Goal: Task Accomplishment & Management: Use online tool/utility

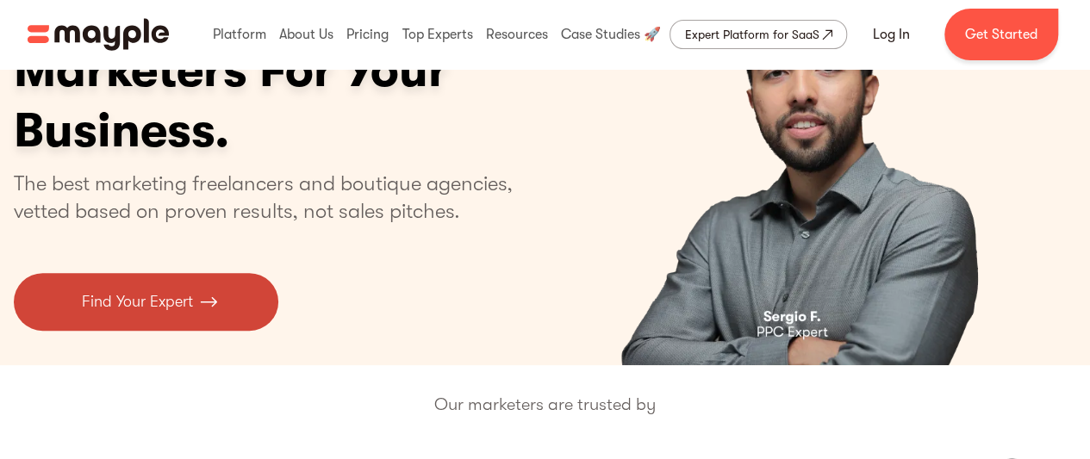
scroll to position [259, 0]
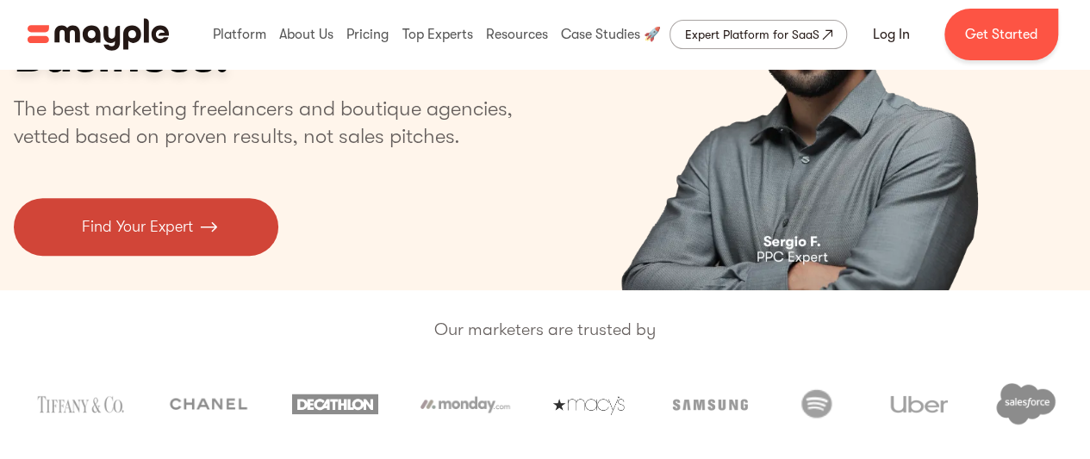
click at [178, 238] on p "Find Your Expert" at bounding box center [137, 226] width 111 height 23
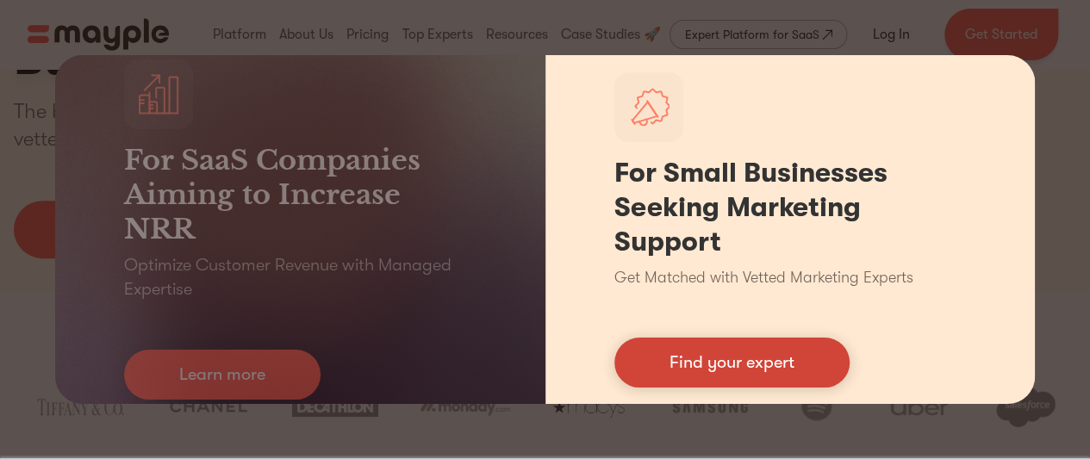
click at [676, 359] on link "Find your expert" at bounding box center [732, 363] width 235 height 50
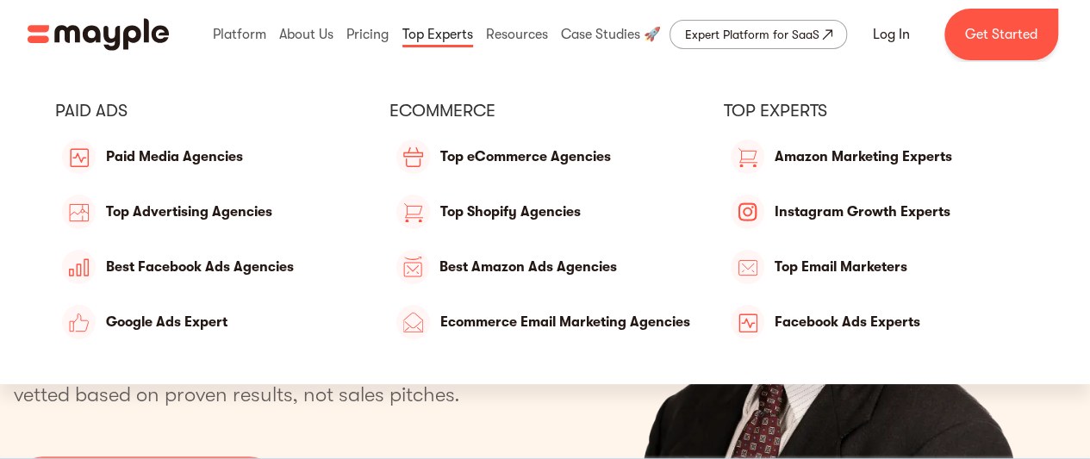
click at [445, 46] on link at bounding box center [437, 34] width 79 height 55
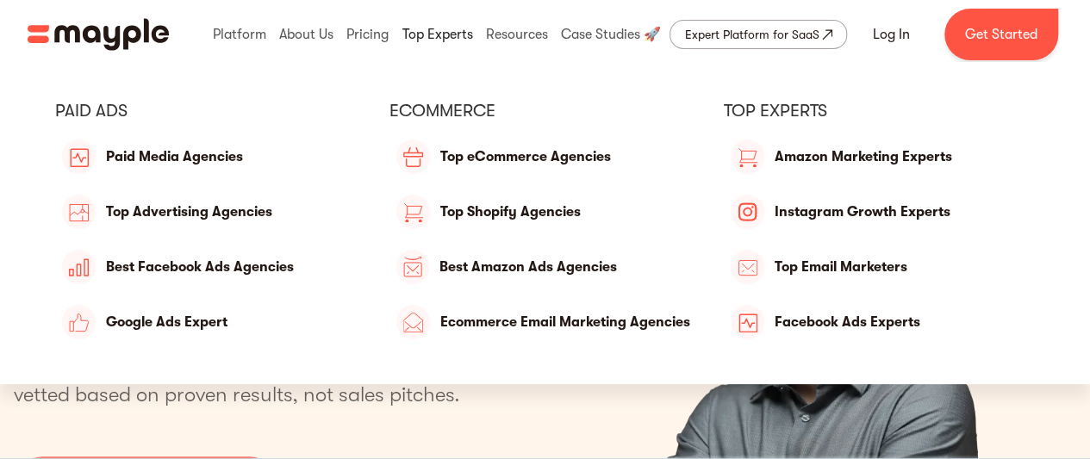
click at [440, 39] on link at bounding box center [437, 34] width 79 height 55
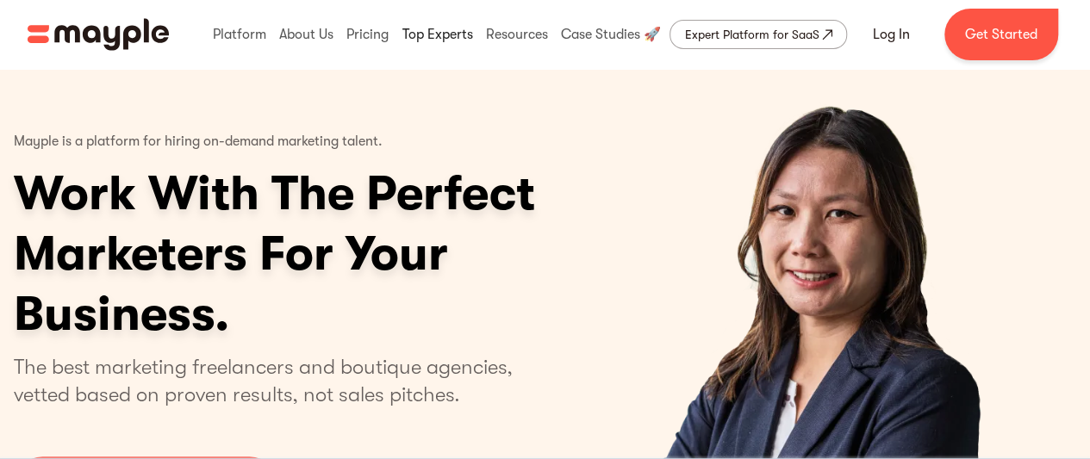
click at [434, 29] on link at bounding box center [437, 34] width 79 height 55
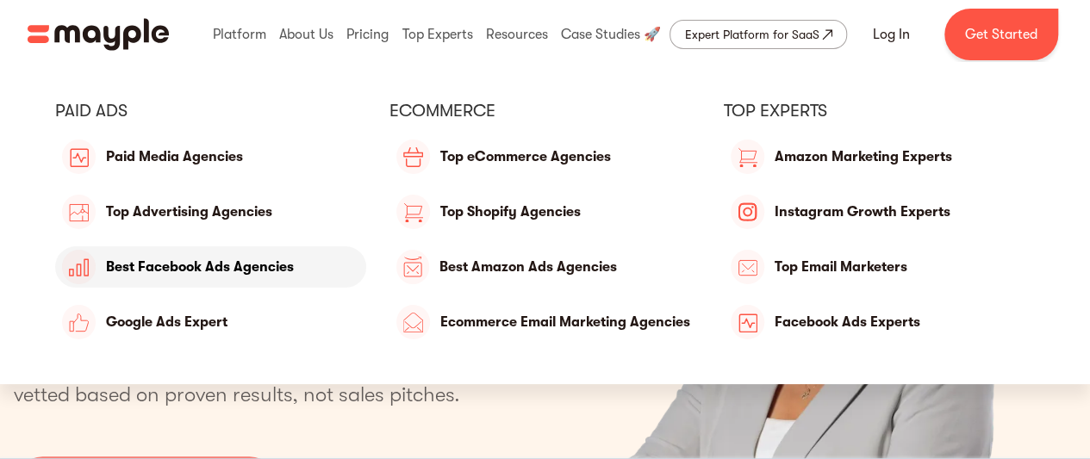
click at [209, 272] on link "Best Facebook Ads Agencies" at bounding box center [210, 267] width 311 height 41
